Goal: Information Seeking & Learning: Learn about a topic

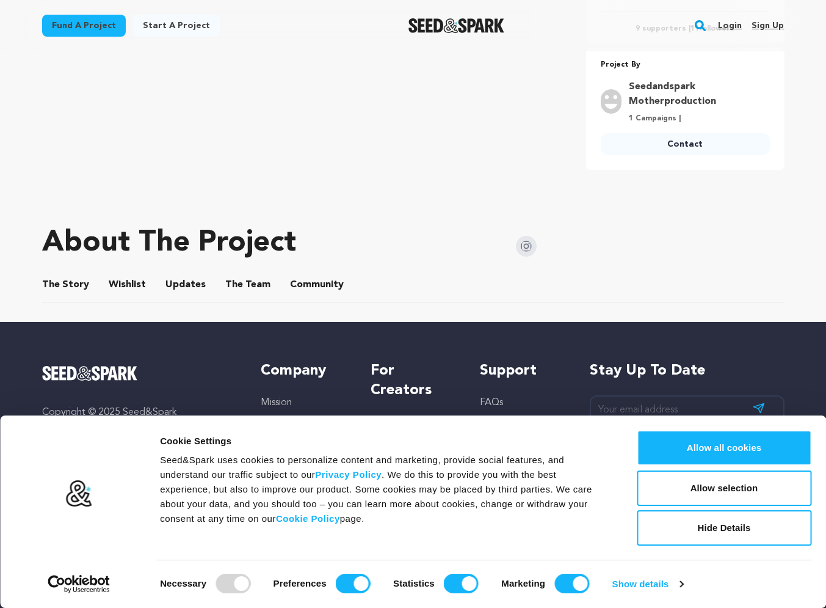
scroll to position [497, 0]
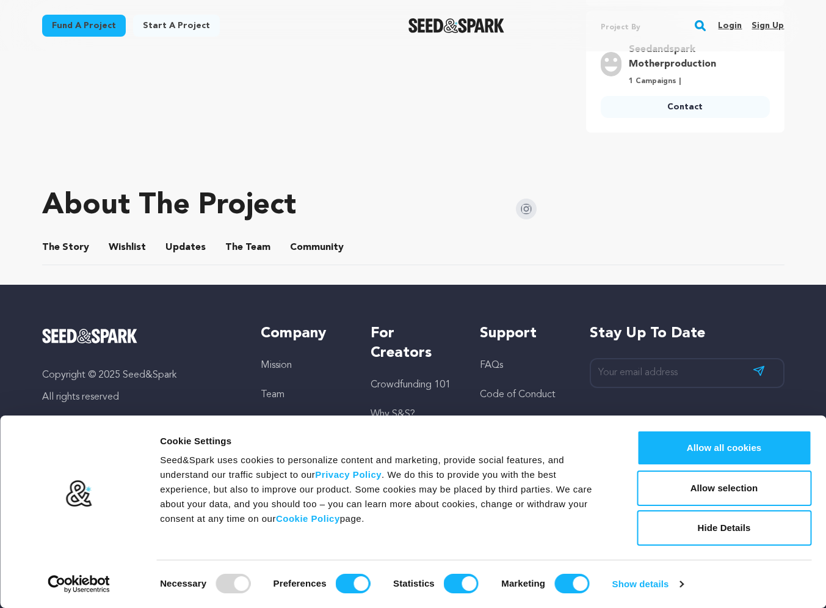
click at [72, 252] on button "The Story" at bounding box center [65, 249] width 29 height 29
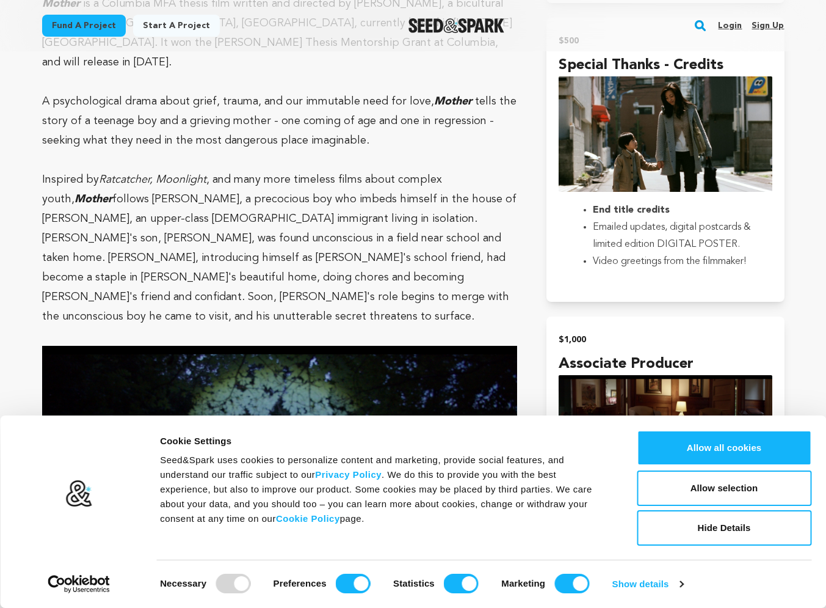
scroll to position [1296, 0]
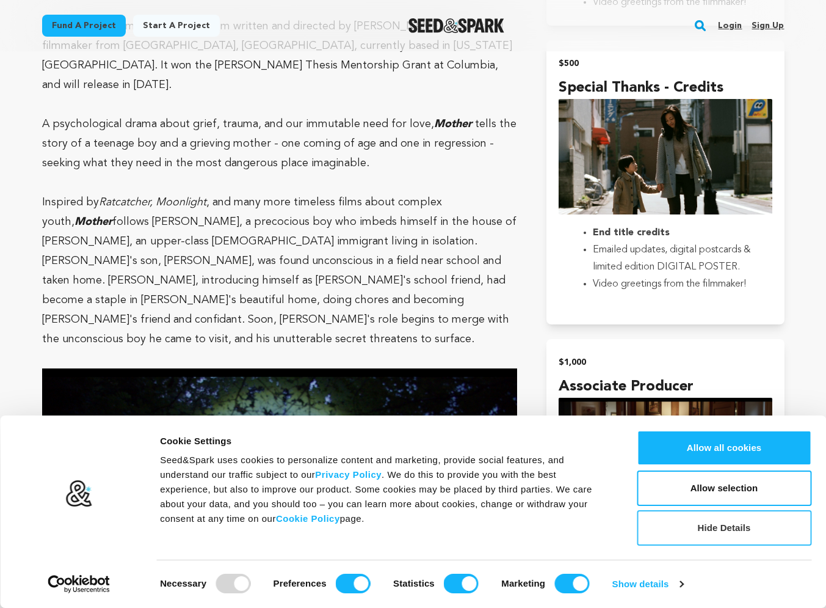
click at [802, 524] on button "Hide Details" at bounding box center [724, 527] width 175 height 35
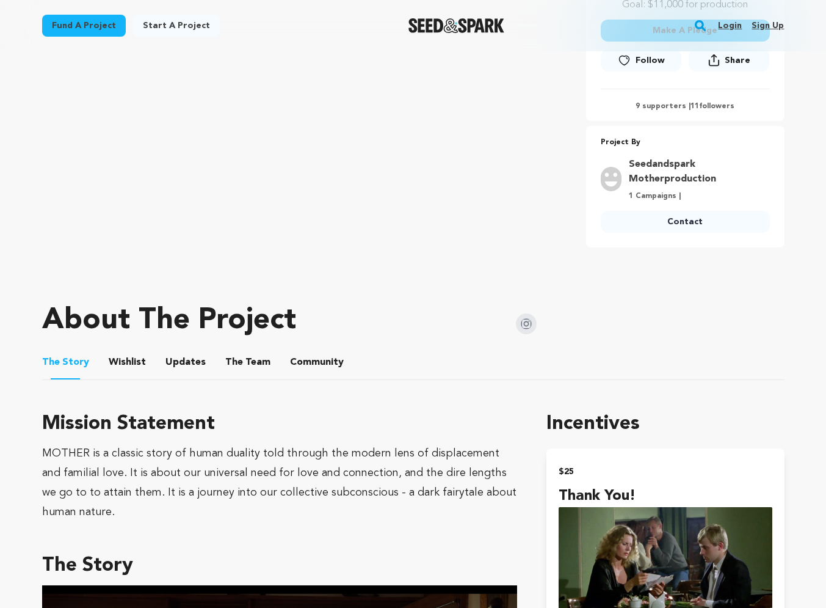
scroll to position [435, 0]
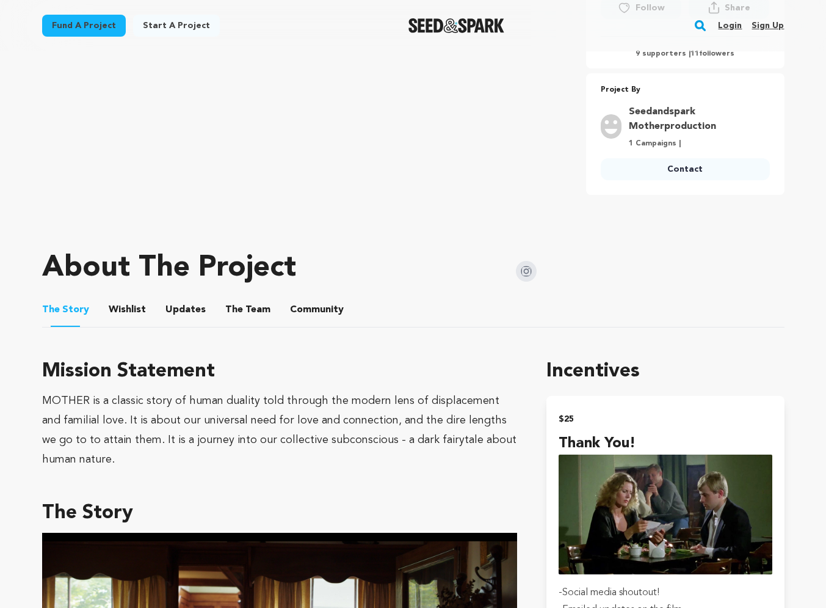
click at [135, 310] on button "Wishlist" at bounding box center [126, 311] width 29 height 29
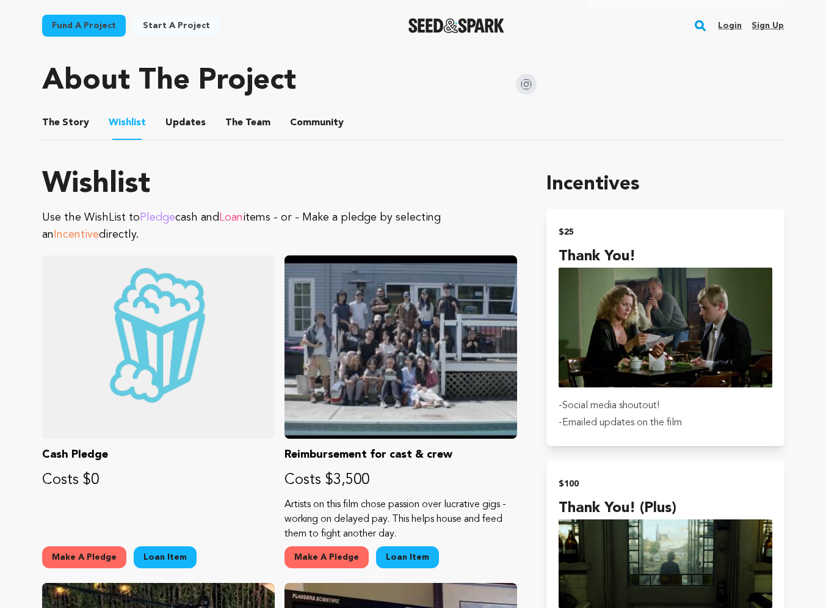
scroll to position [615, 0]
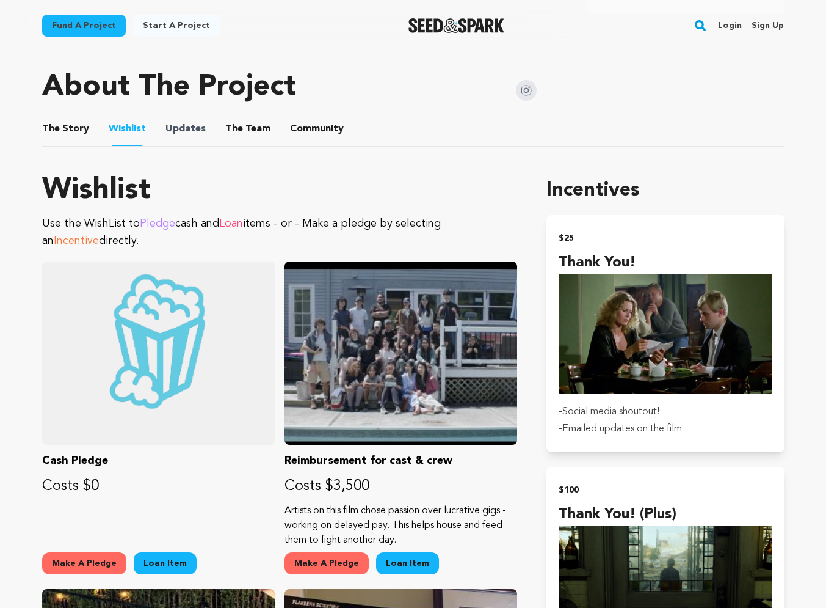
click at [198, 125] on span "Updates" at bounding box center [185, 129] width 40 height 15
click at [189, 136] on button "Updates" at bounding box center [185, 131] width 29 height 29
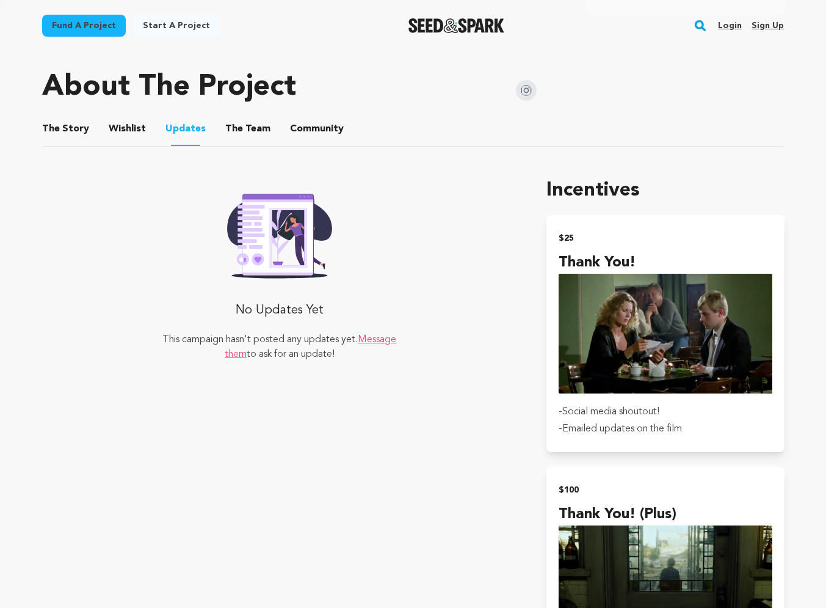
click at [253, 133] on button "The Team" at bounding box center [247, 131] width 29 height 29
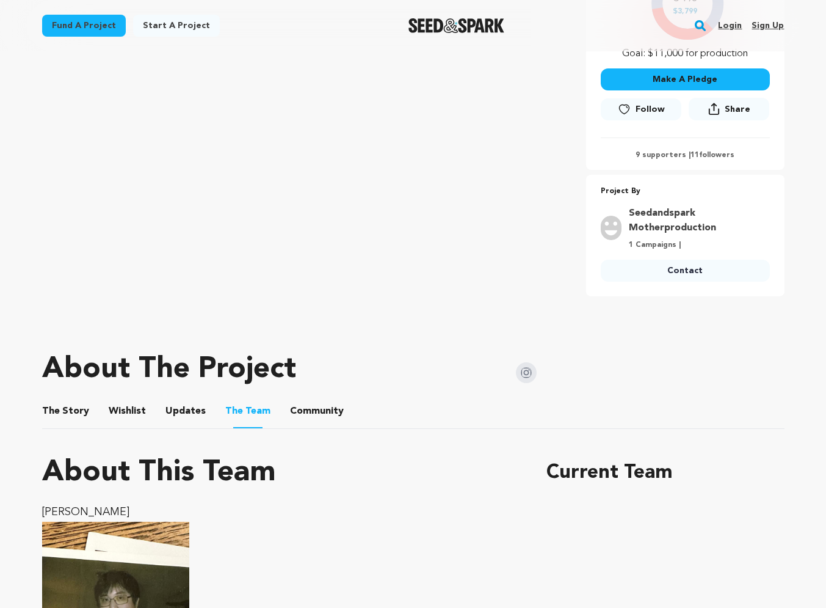
scroll to position [388, 0]
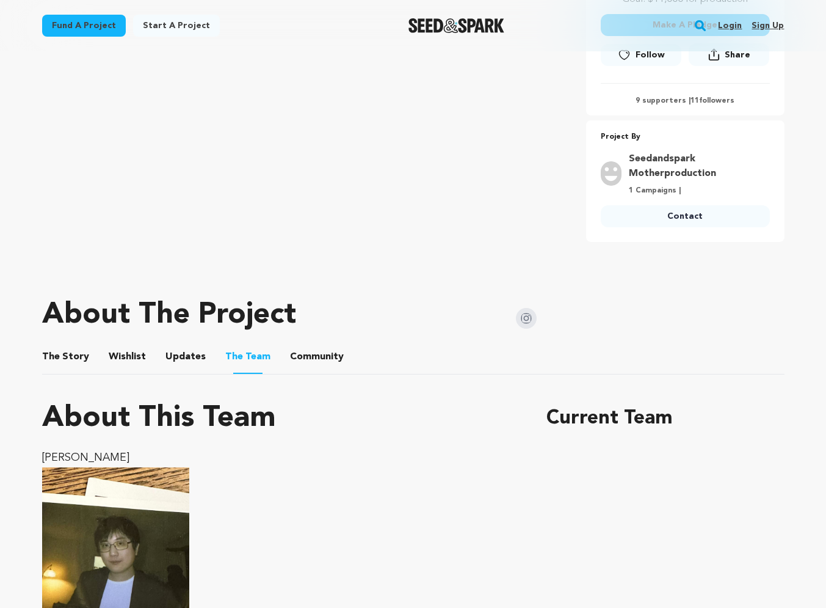
click at [307, 371] on button "Community" at bounding box center [316, 358] width 29 height 29
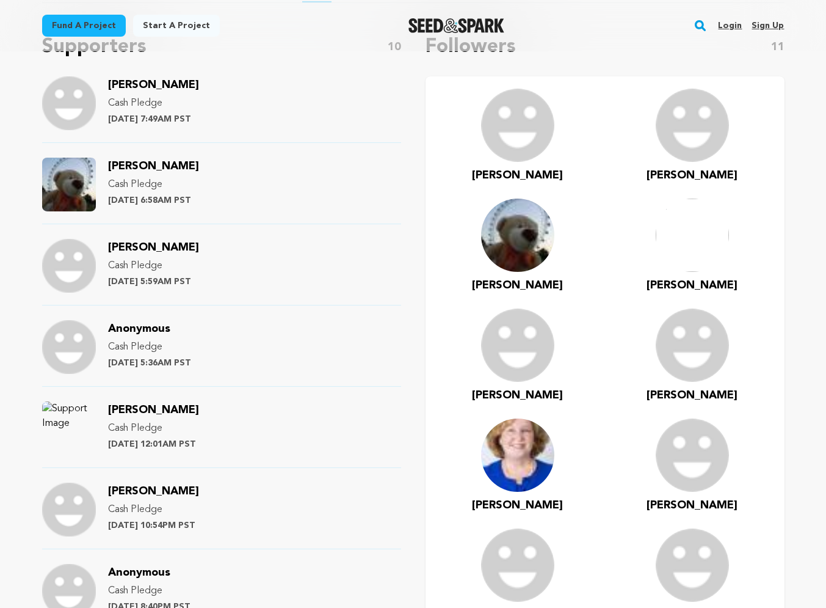
scroll to position [761, 0]
